Goal: Task Accomplishment & Management: Complete application form

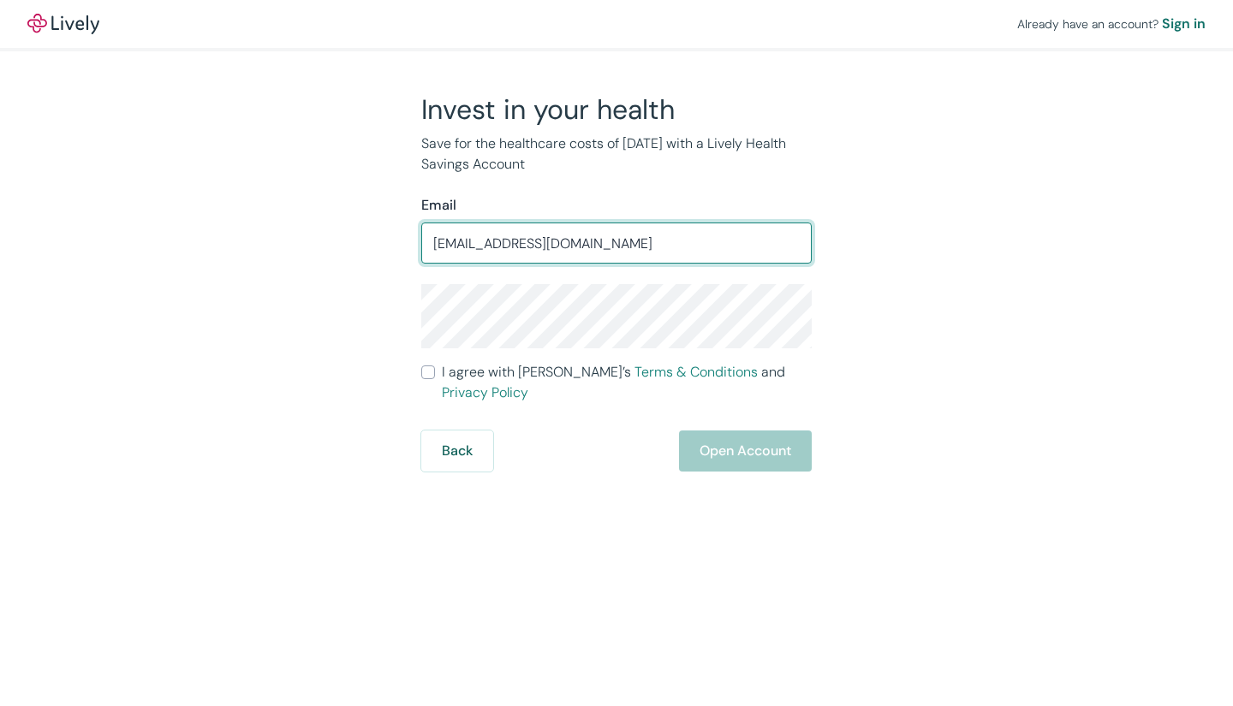
type input "[EMAIL_ADDRESS][DOMAIN_NAME]"
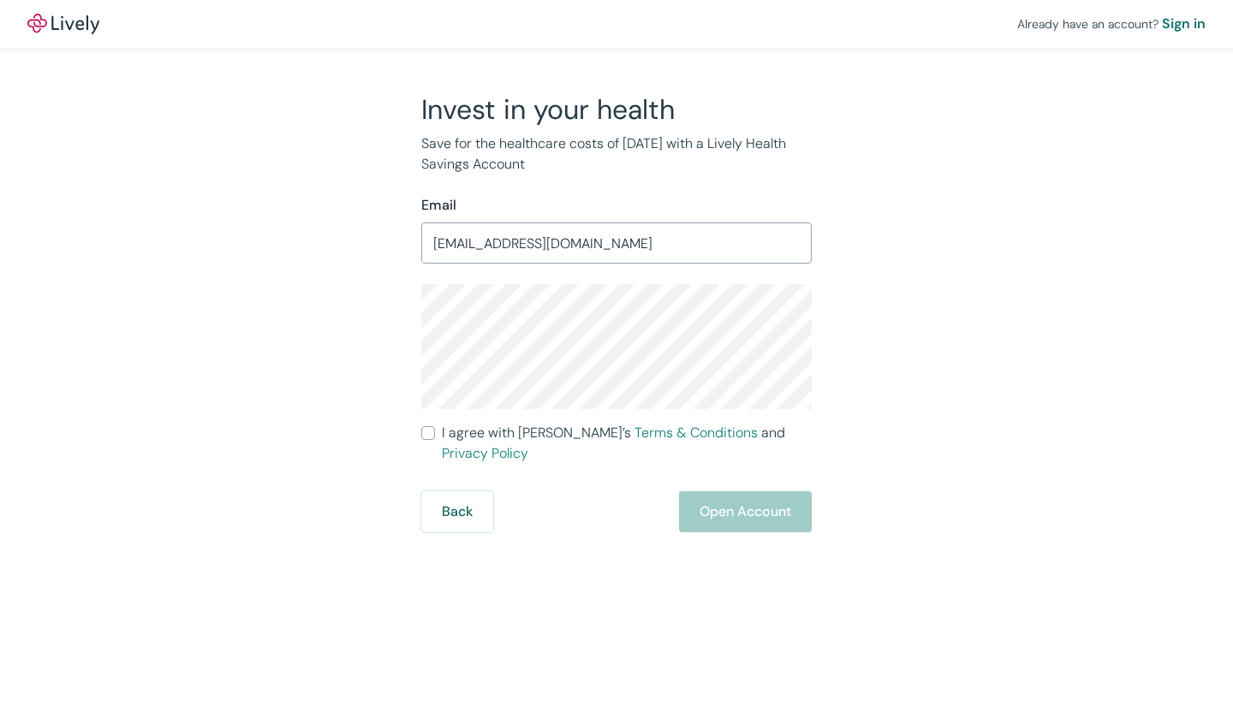
click at [604, 505] on div "Back Open Account" at bounding box center [616, 511] width 390 height 41
click at [434, 427] on input "I agree with Lively’s Terms & Conditions and Privacy Policy" at bounding box center [428, 433] width 14 height 14
checkbox input "true"
click at [735, 491] on button "Open Account" at bounding box center [745, 511] width 133 height 41
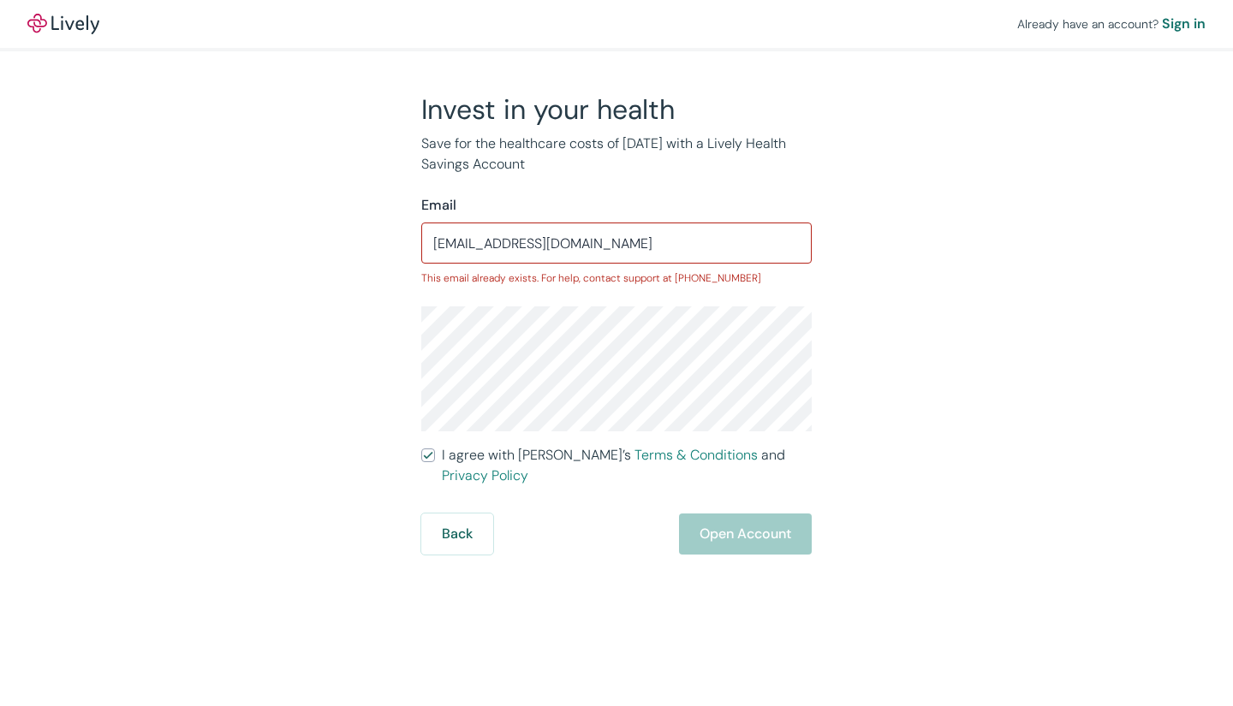
click at [367, 284] on div "Invest in your health Save for the healthcare costs of [DATE] with a Lively Hea…" at bounding box center [606, 323] width 822 height 462
click at [456, 518] on button "Back" at bounding box center [457, 534] width 72 height 41
